Goal: Transaction & Acquisition: Purchase product/service

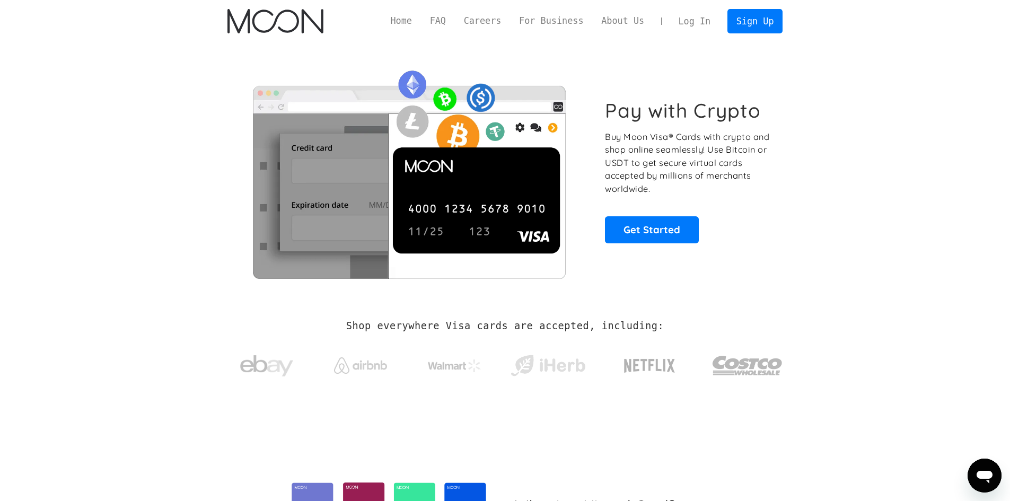
click at [694, 27] on link "Log In" at bounding box center [695, 21] width 50 height 23
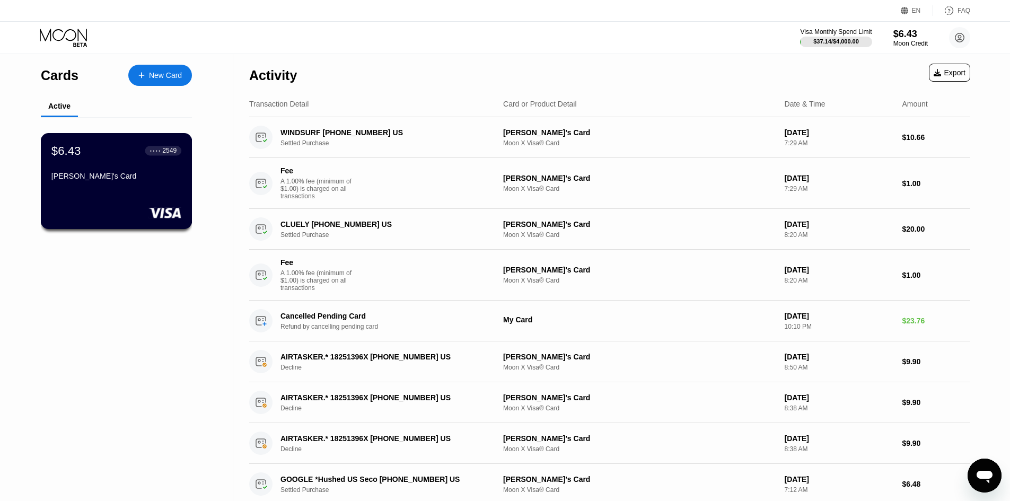
click at [117, 180] on div "[PERSON_NAME]'s Card" at bounding box center [116, 176] width 130 height 8
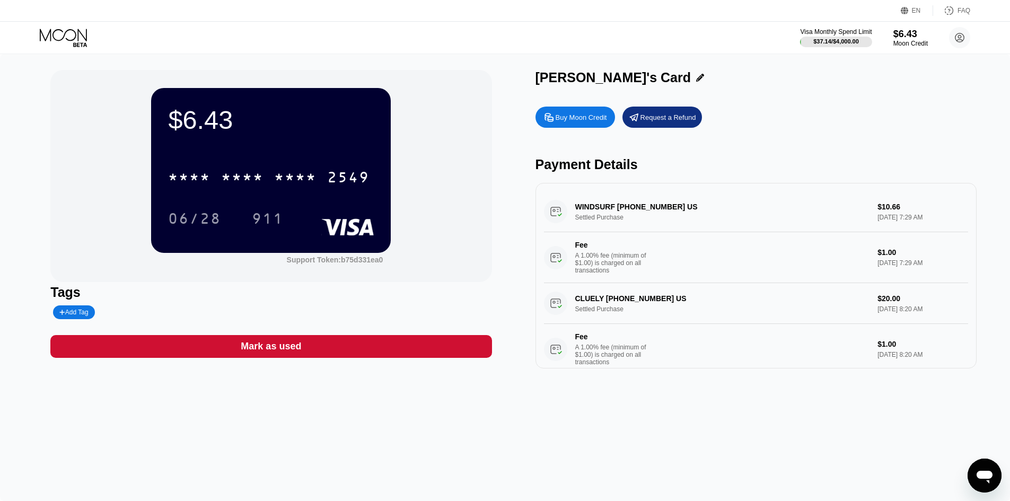
click at [600, 114] on div "Buy Moon Credit" at bounding box center [576, 117] width 80 height 21
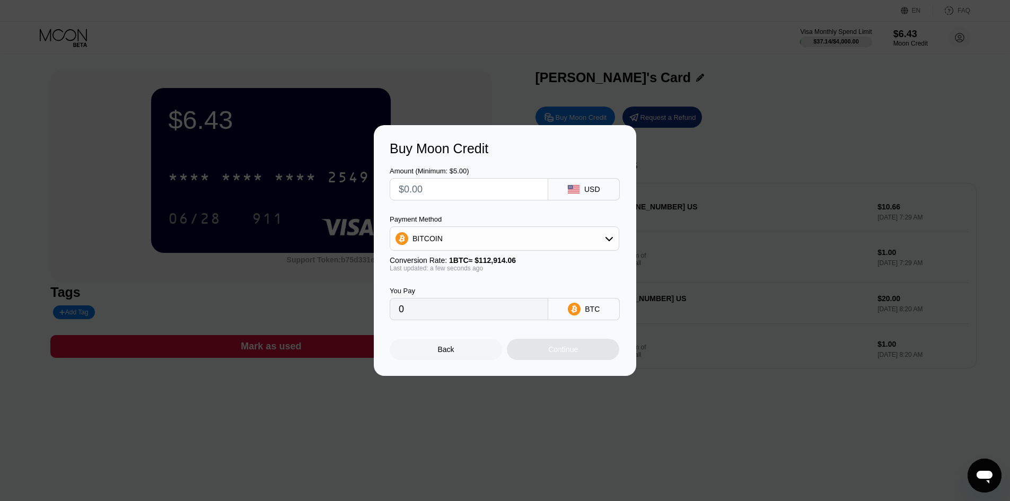
click at [500, 188] on input "text" at bounding box center [469, 189] width 141 height 21
type input "$20"
type input "0.00017713"
type input "$20"
click at [490, 237] on div "BITCOIN" at bounding box center [504, 238] width 229 height 21
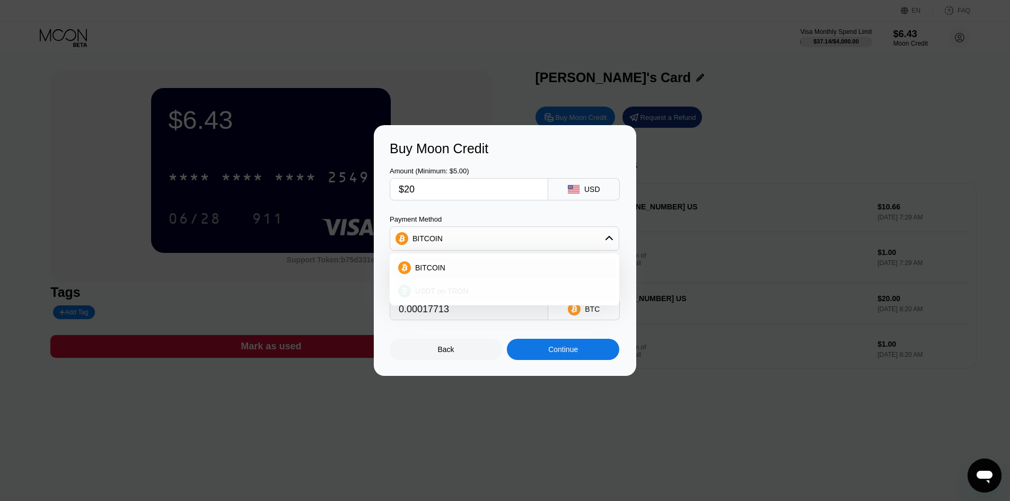
click at [482, 293] on div "USDT on TRON" at bounding box center [511, 291] width 200 height 8
type input "20.20"
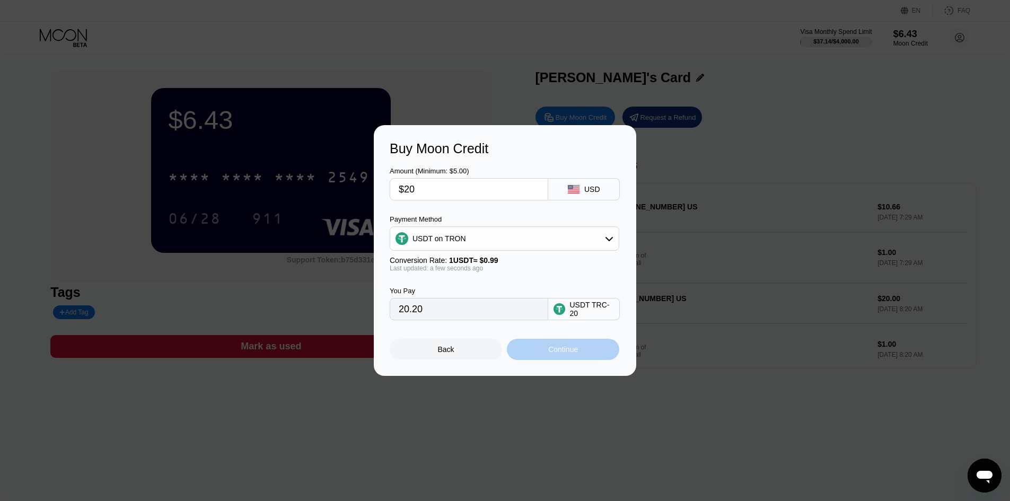
click at [541, 353] on div "Continue" at bounding box center [563, 349] width 112 height 21
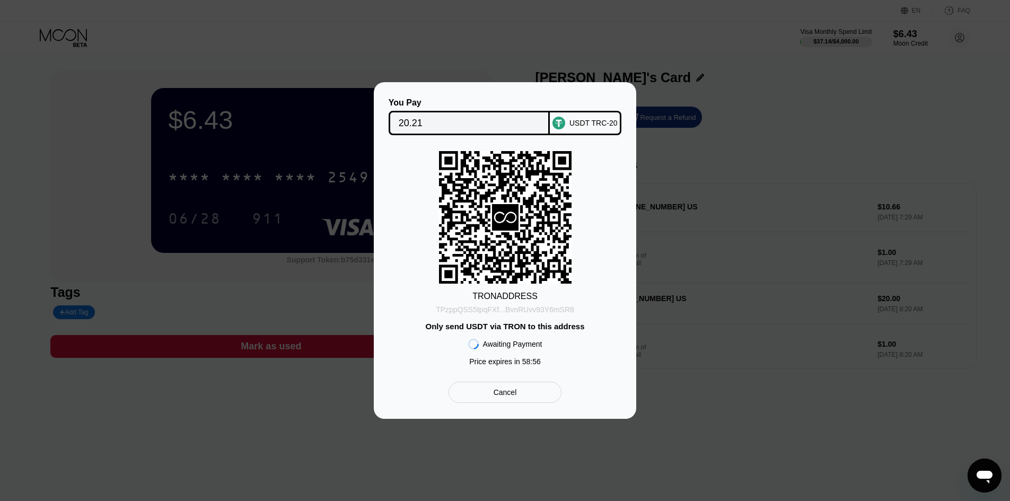
click at [523, 307] on div "TPzppQSS5tpqFXf...BvnRUvv93Y6mSR8" at bounding box center [505, 310] width 138 height 8
click at [402, 267] on div "TRON ADDRESS TPzppQSS5tpqFXf...BvnRUvv93Y6mSR8 Only send USDT via TRON to this …" at bounding box center [505, 261] width 231 height 220
click at [437, 367] on div "TRON ADDRESS TPzppQSS5tpqFXf...BvnRUvv93Y6mSR8 Only send USDT via TRON to this …" at bounding box center [505, 261] width 231 height 220
click at [468, 282] on div "TRON ADDRESS TPzppQSS5tpqFXf...BvnRUvv93Y6mSR8 Only send USDT via TRON to this …" at bounding box center [505, 261] width 231 height 220
click at [427, 294] on div "TRON ADDRESS TPzppQSS5tpqFXf...BvnRUvv93Y6mSR8 Only send USDT via TRON to this …" at bounding box center [505, 261] width 231 height 220
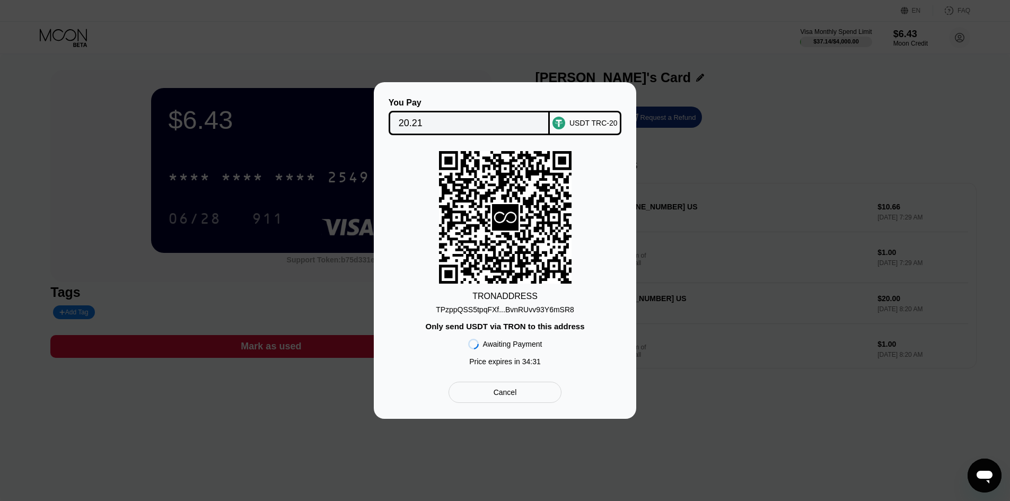
click at [488, 310] on div "TPzppQSS5tpqFXf...BvnRUvv93Y6mSR8" at bounding box center [505, 310] width 138 height 8
click at [509, 344] on div "Awaiting Payment" at bounding box center [512, 344] width 59 height 8
click at [555, 177] on icon at bounding box center [505, 218] width 133 height 130
click at [439, 376] on div "You Pay 20.21 USDT TRC-20 TRON ADDRESS TPzppQSS5tpqFXf...BvnRUvv93Y6mSR8 Only s…" at bounding box center [505, 250] width 231 height 305
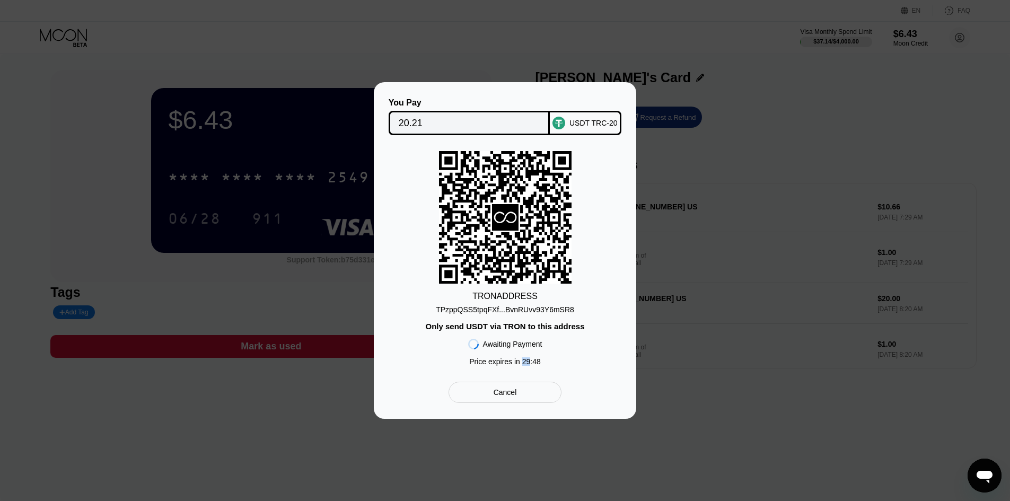
click at [439, 376] on div "You Pay 20.21 USDT TRC-20 TRON ADDRESS TPzppQSS5tpqFXf...BvnRUvv93Y6mSR8 Only s…" at bounding box center [505, 250] width 231 height 305
click at [597, 385] on div "You Pay 20.21 USDT TRC-20 TRON ADDRESS TPzppQSS5tpqFXf...BvnRUvv93Y6mSR8 Only s…" at bounding box center [505, 250] width 231 height 305
click at [486, 402] on div "Cancel" at bounding box center [505, 392] width 113 height 21
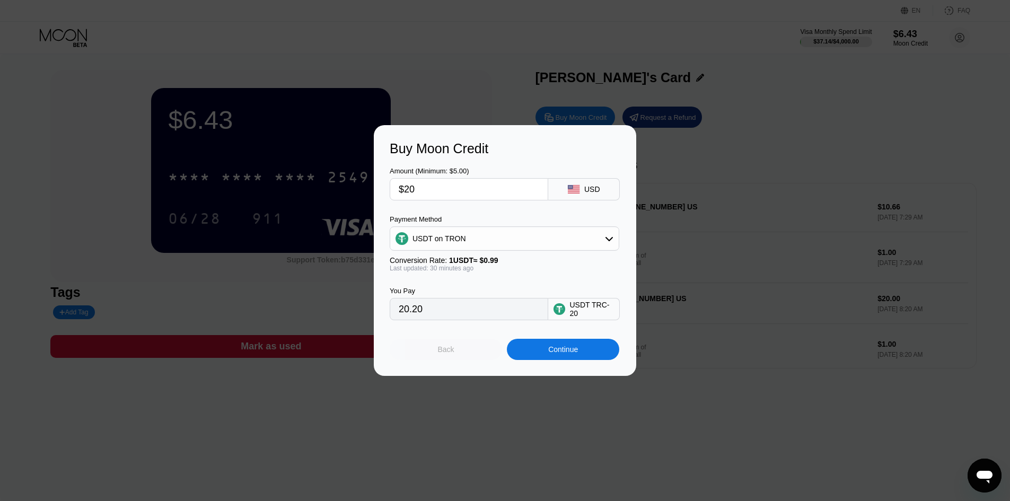
click at [466, 352] on div "Back" at bounding box center [446, 349] width 112 height 21
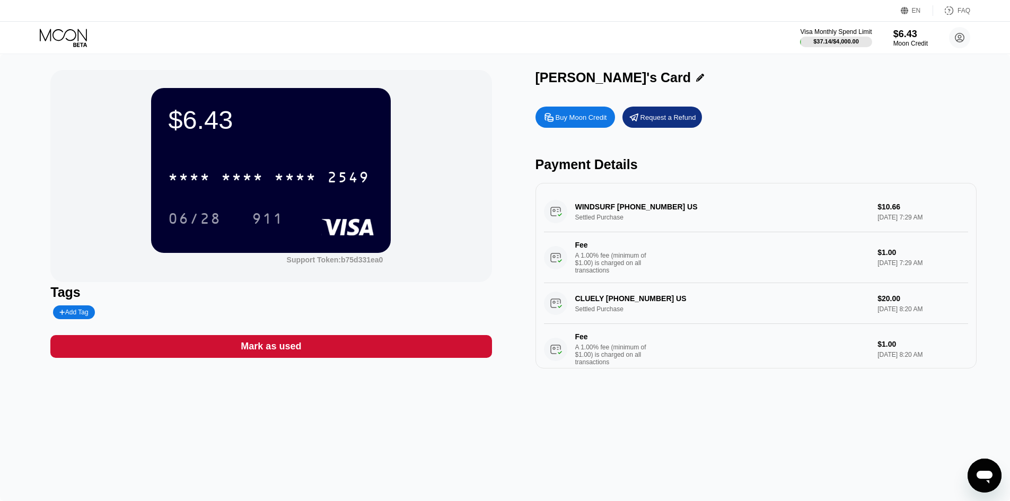
click at [197, 120] on div "$6.43" at bounding box center [271, 120] width 206 height 30
click at [215, 120] on div "$6.43" at bounding box center [271, 120] width 206 height 30
drag, startPoint x: 816, startPoint y: 66, endPoint x: 795, endPoint y: 64, distance: 20.8
click at [811, 65] on div "$6.43 * * * * * * * * * * * * 2549 06/28 911 Support Token: b75d331ea0 Tags Add…" at bounding box center [505, 277] width 1010 height 447
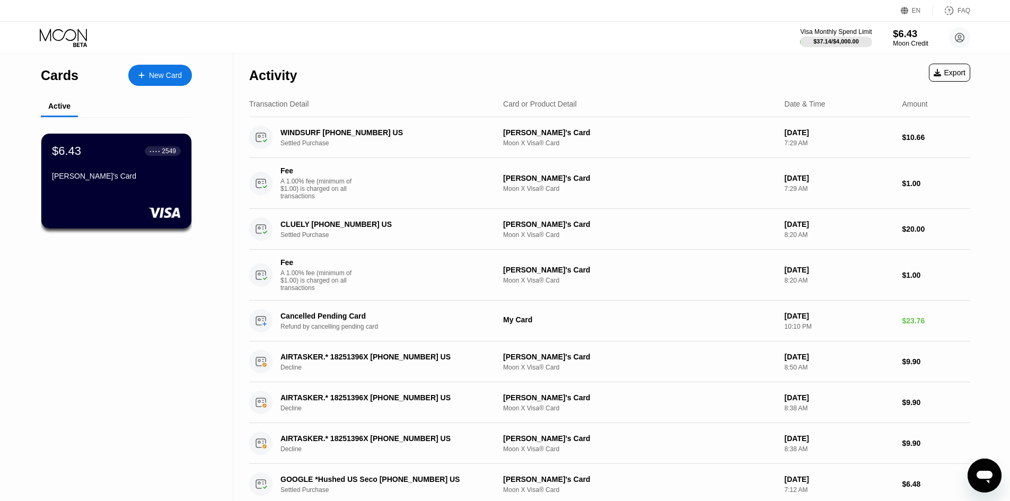
click at [901, 36] on div "$6.43" at bounding box center [911, 33] width 36 height 11
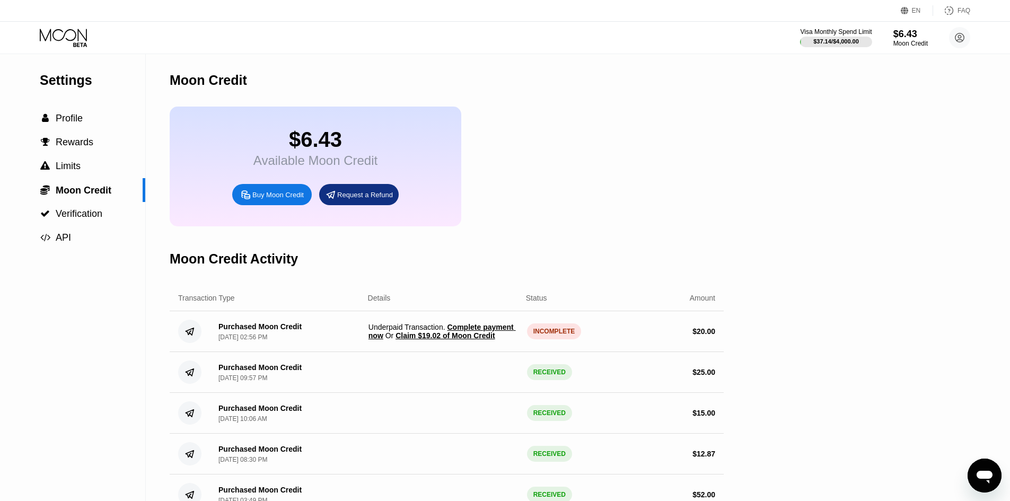
click at [439, 340] on span "Claim $19.02 of Moon Credit" at bounding box center [445, 335] width 99 height 8
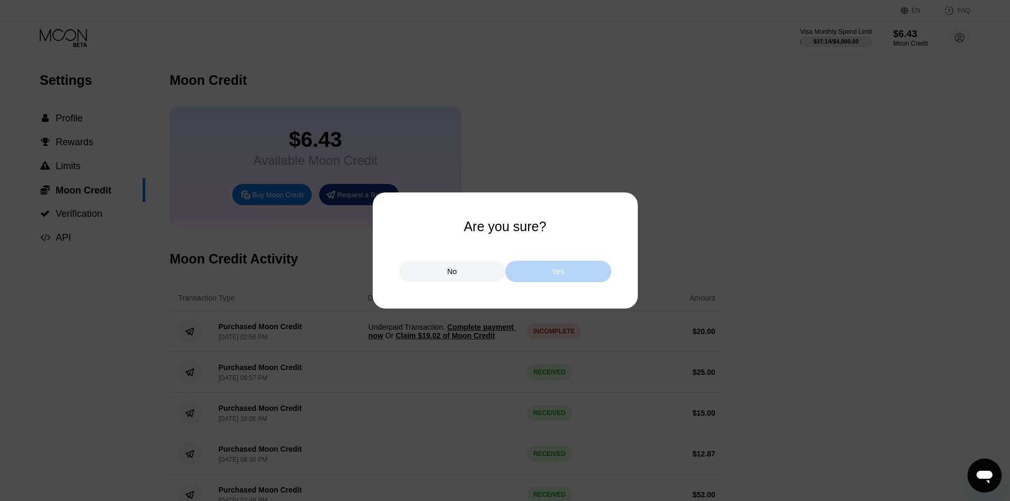
click at [557, 274] on div "Yes" at bounding box center [558, 272] width 12 height 10
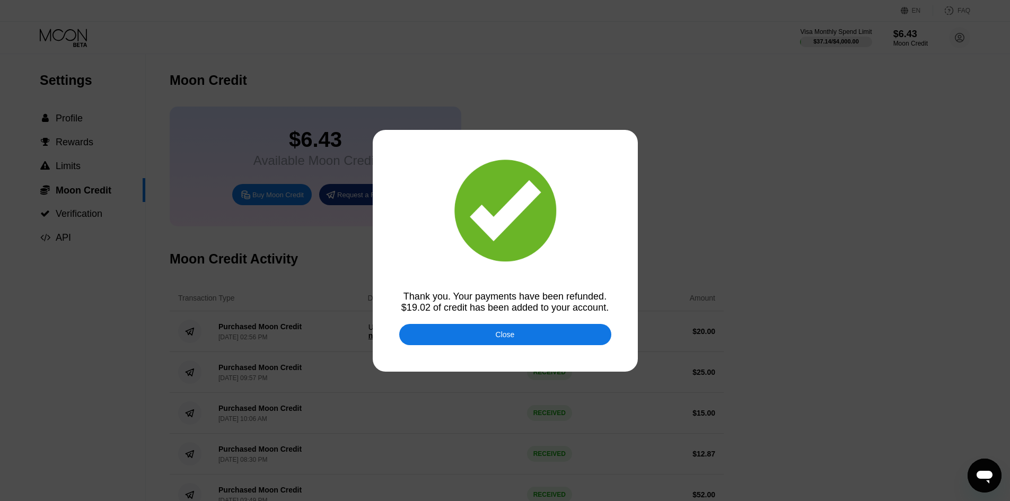
click at [451, 337] on div "Close" at bounding box center [505, 334] width 212 height 21
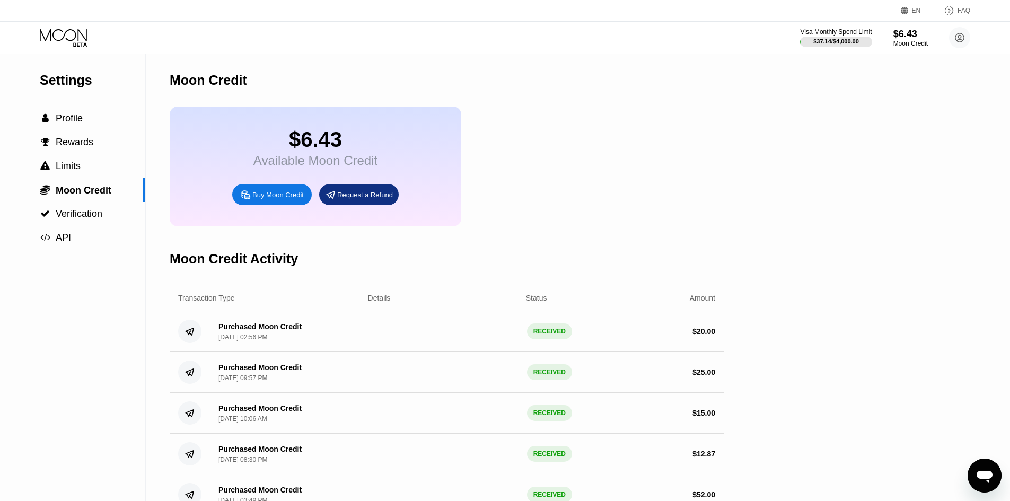
click at [585, 192] on div "$6.43 Available Moon Credit Buy Moon Credit Request a Refund" at bounding box center [447, 167] width 554 height 120
click at [306, 168] on div "Available Moon Credit" at bounding box center [316, 160] width 124 height 15
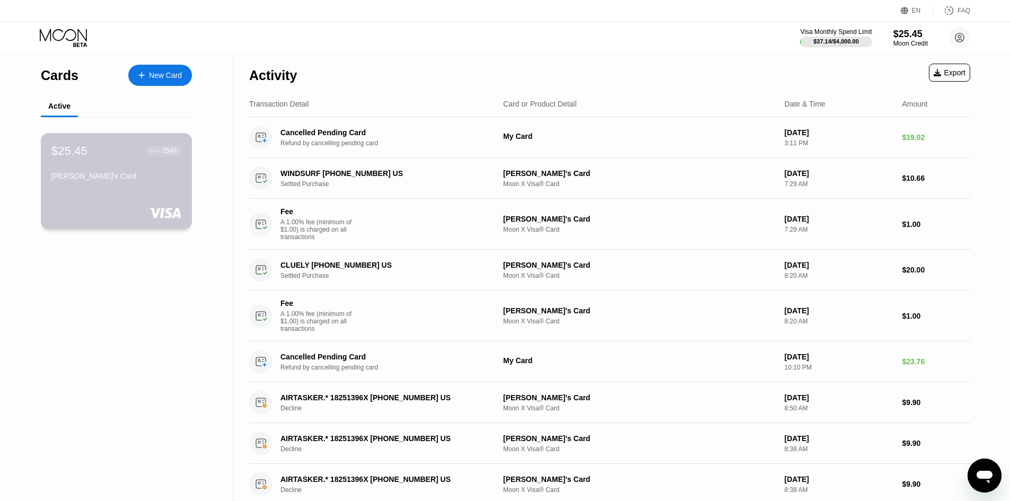
click at [76, 178] on div "[PERSON_NAME]'s Card" at bounding box center [116, 176] width 130 height 8
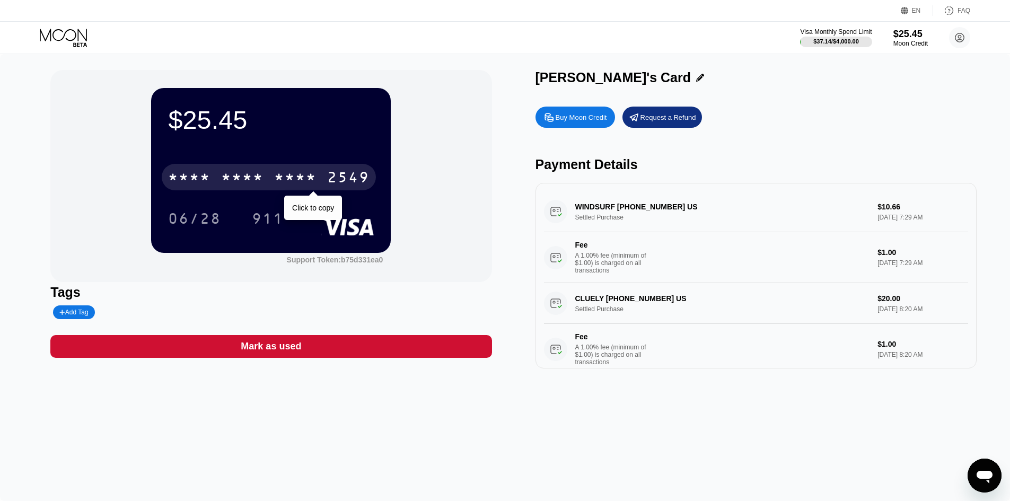
click at [330, 181] on div "2549" at bounding box center [348, 178] width 42 height 17
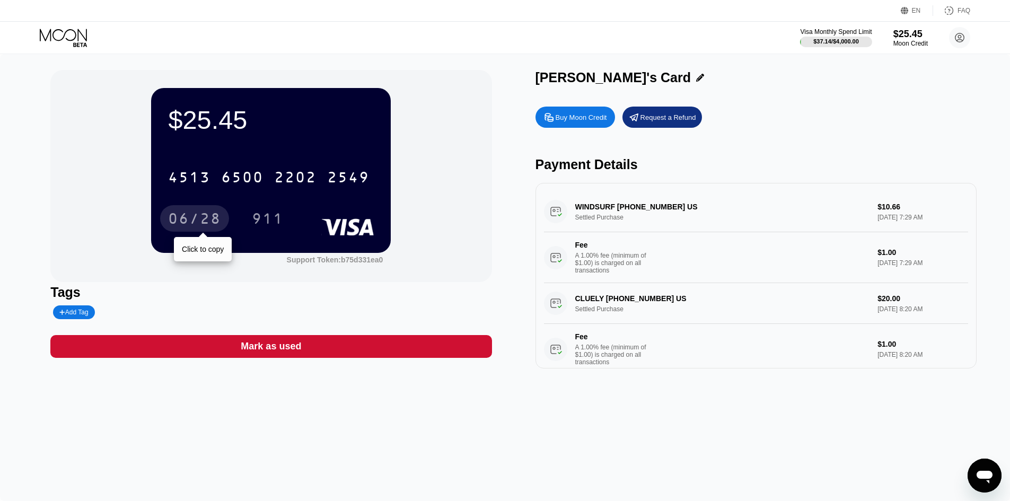
click at [208, 225] on div "06/28" at bounding box center [194, 220] width 53 height 17
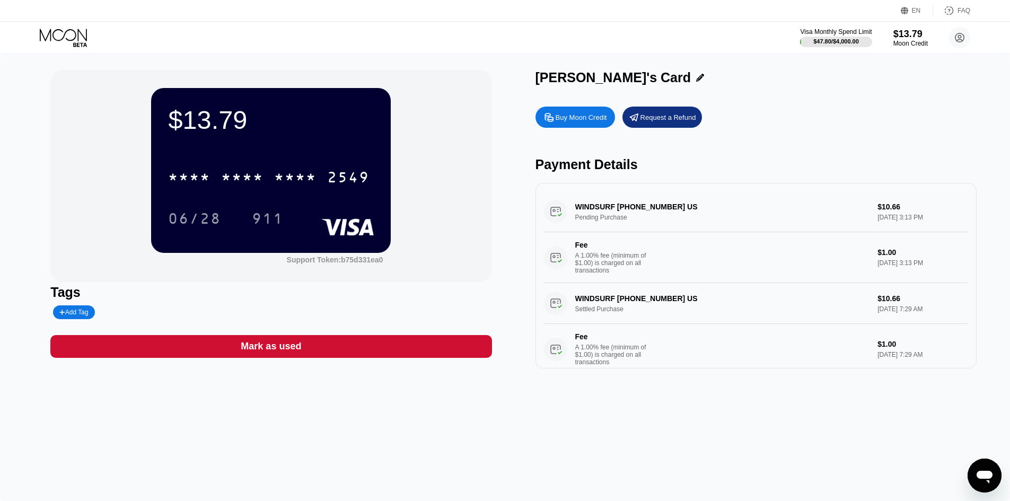
click at [613, 445] on div "$13.79 * * * * * * * * * * * * 2549 06/28 911 Support Token: b75d331ea0 Tags Ad…" at bounding box center [505, 277] width 1010 height 447
click at [671, 398] on div "$13.79 * * * * * * * * * * * * 2549 06/28 911 Support Token: b75d331ea0 Tags Ad…" at bounding box center [505, 277] width 1010 height 447
